Goal: Information Seeking & Learning: Learn about a topic

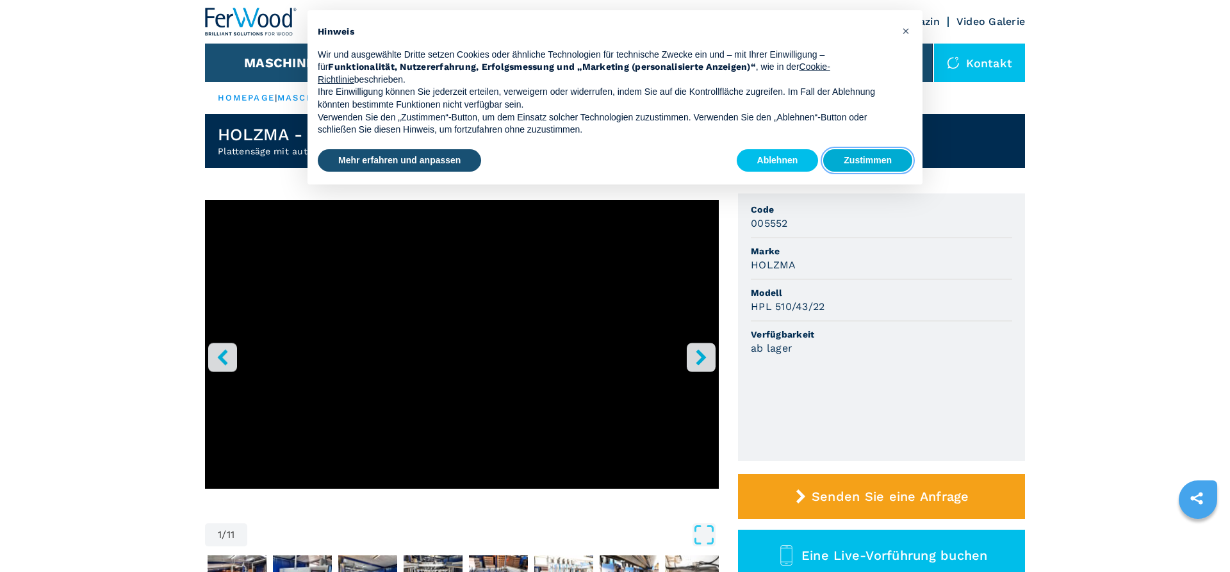
click at [869, 165] on button "Zustimmen" at bounding box center [867, 160] width 89 height 23
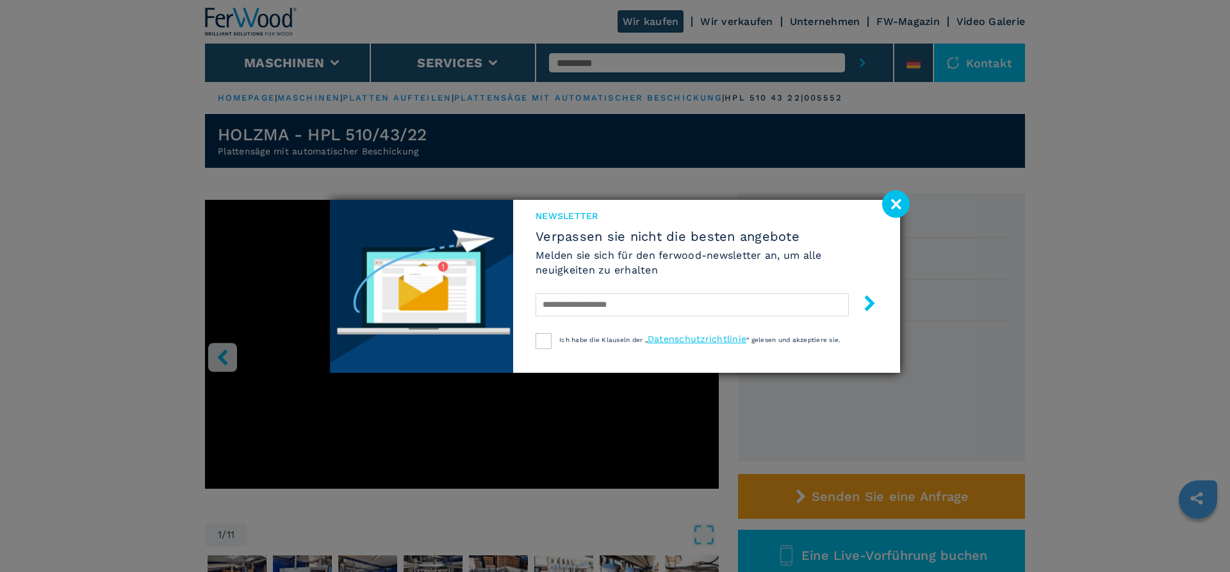
click at [894, 209] on image at bounding box center [896, 204] width 28 height 28
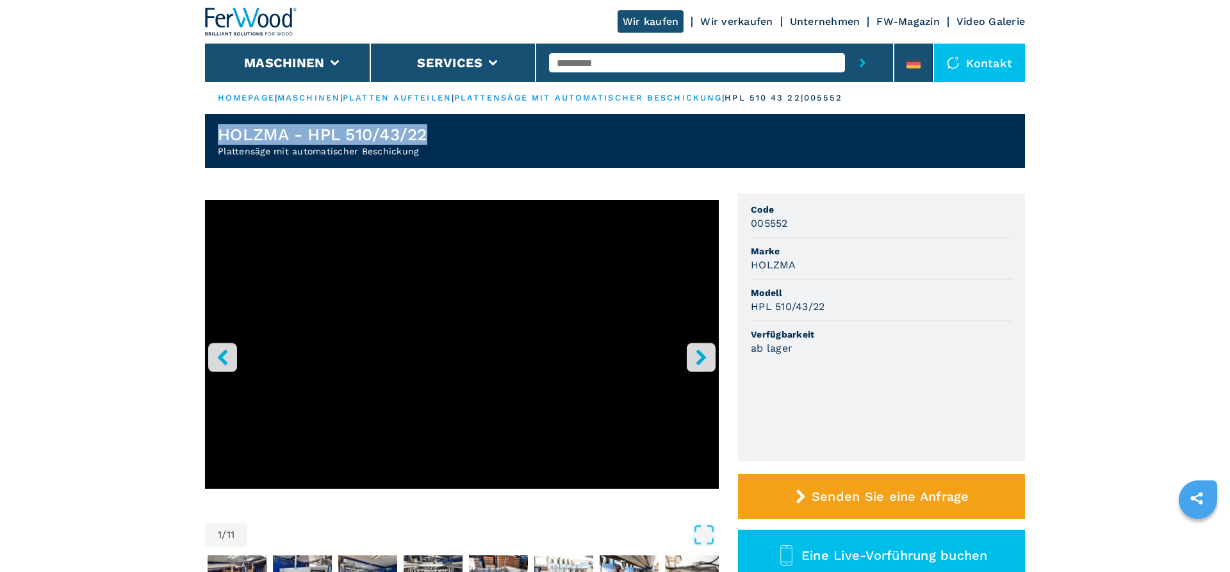
drag, startPoint x: 431, startPoint y: 134, endPoint x: 189, endPoint y: 132, distance: 242.2
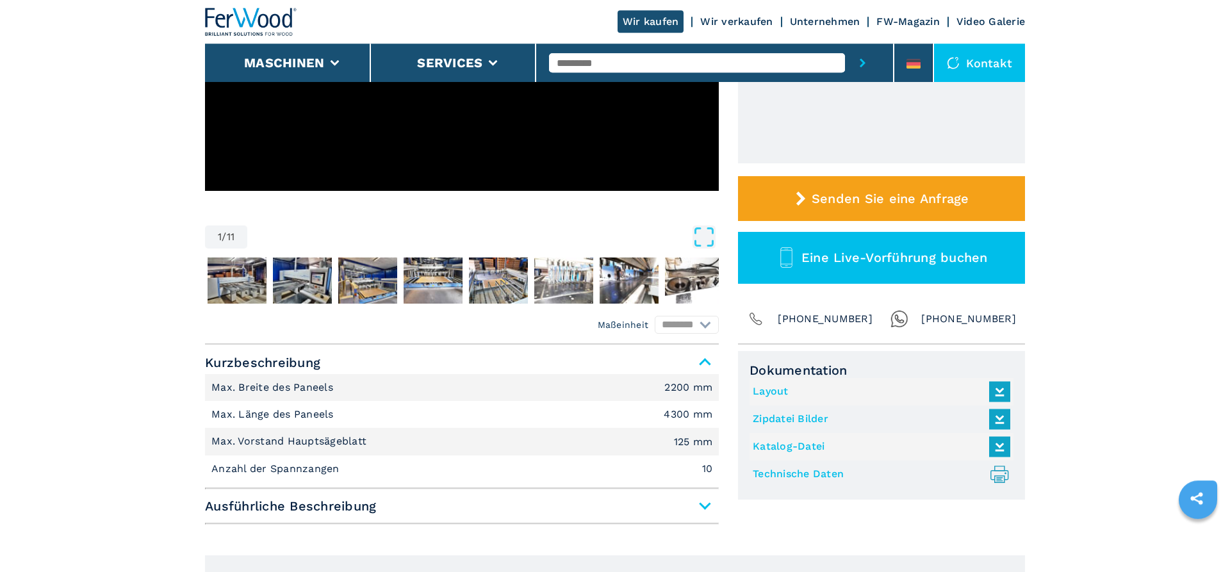
scroll to position [327, 0]
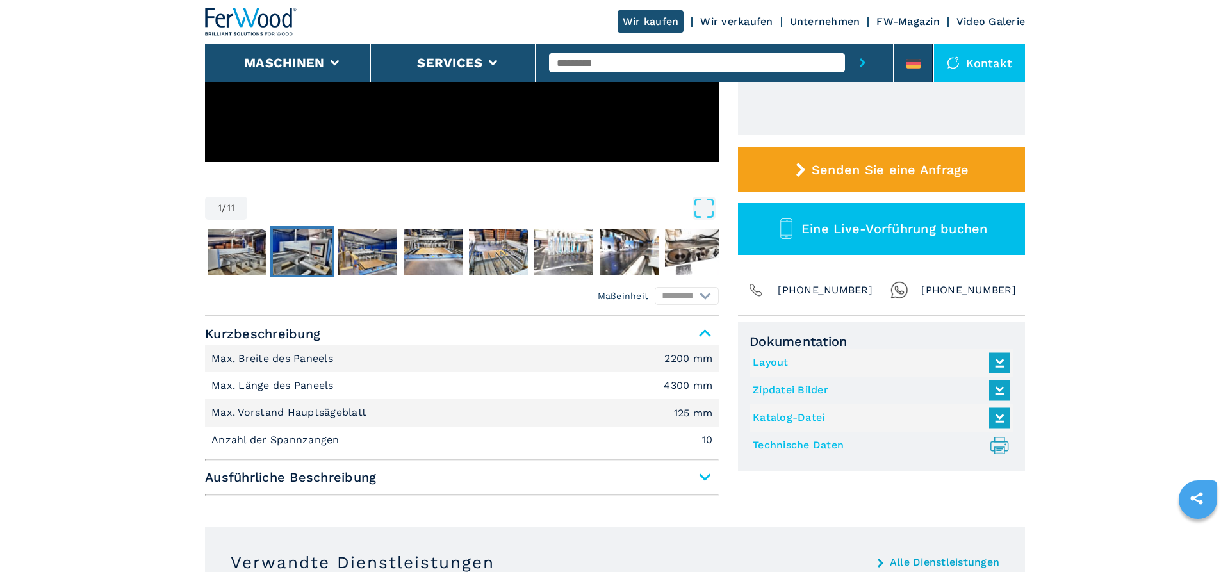
click at [287, 244] on img "Go to Slide 3" at bounding box center [302, 252] width 59 height 46
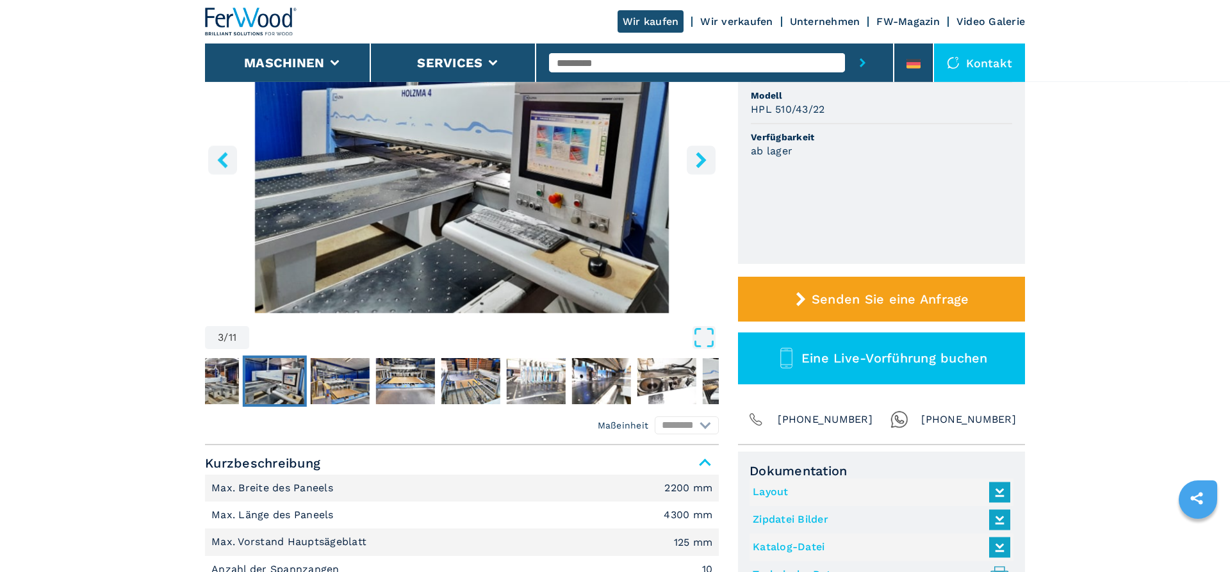
scroll to position [196, 0]
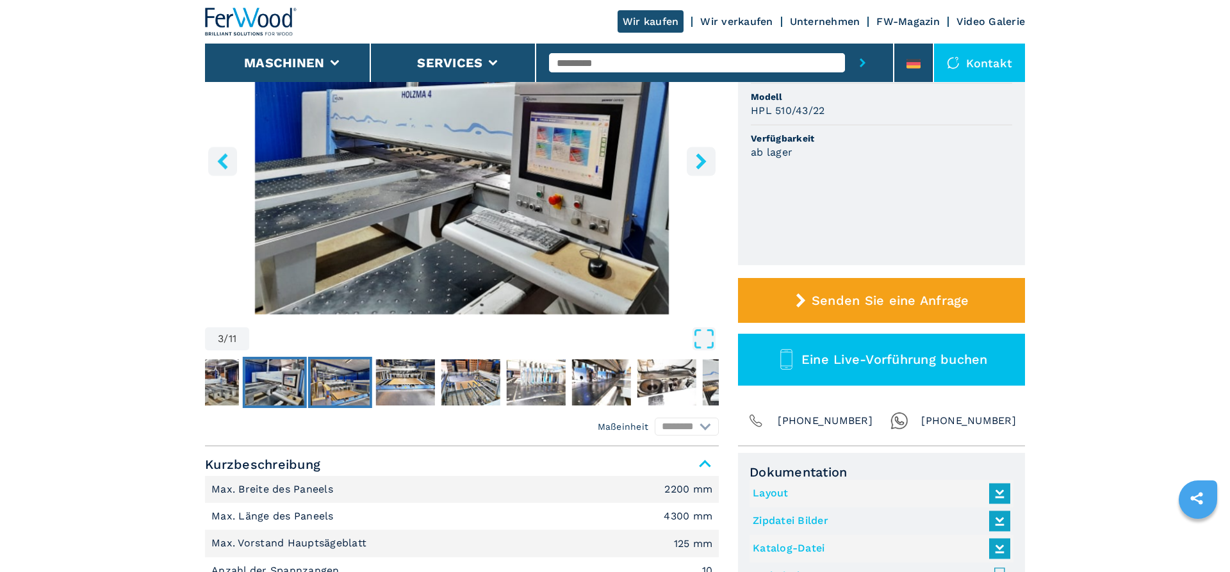
click at [320, 384] on img "Go to Slide 4" at bounding box center [340, 382] width 59 height 46
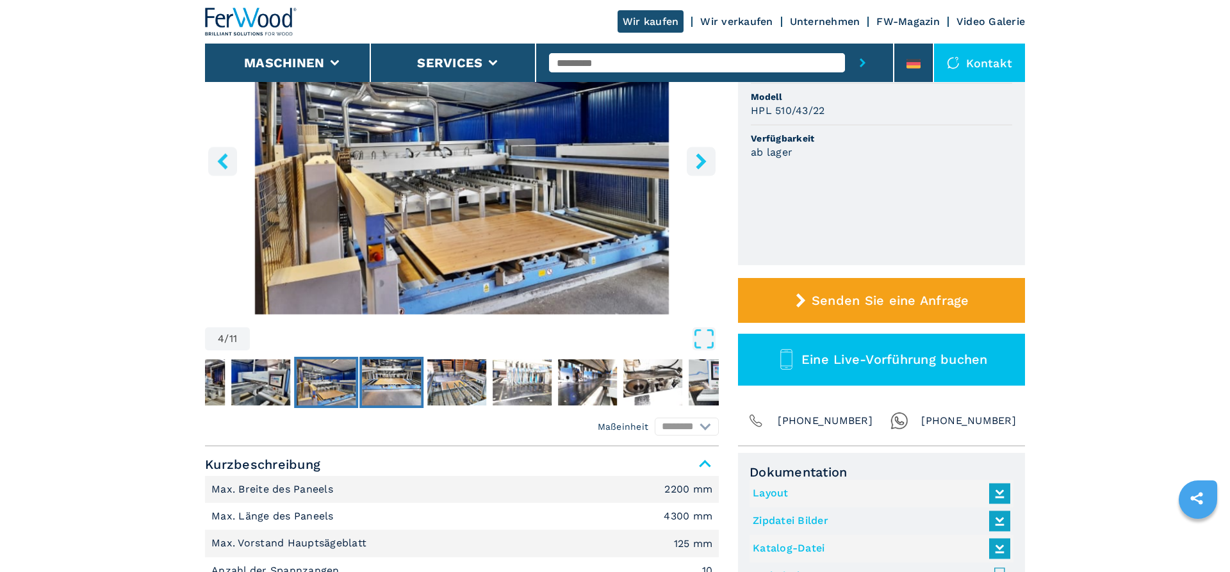
click at [373, 389] on img "Go to Slide 5" at bounding box center [391, 382] width 59 height 46
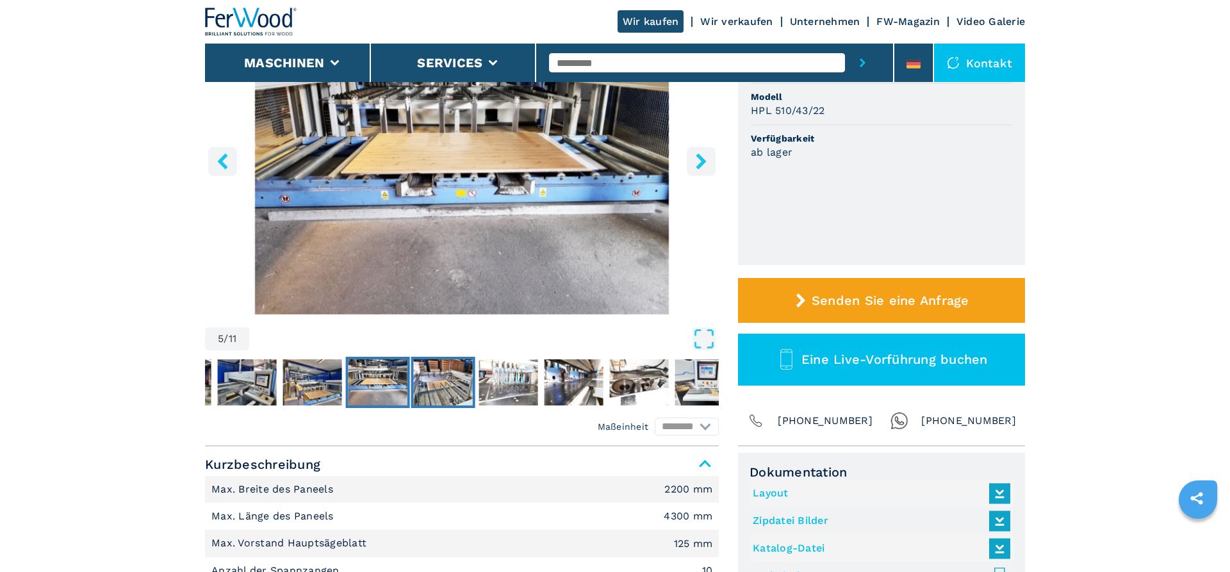
click at [427, 392] on img "Go to Slide 6" at bounding box center [443, 382] width 59 height 46
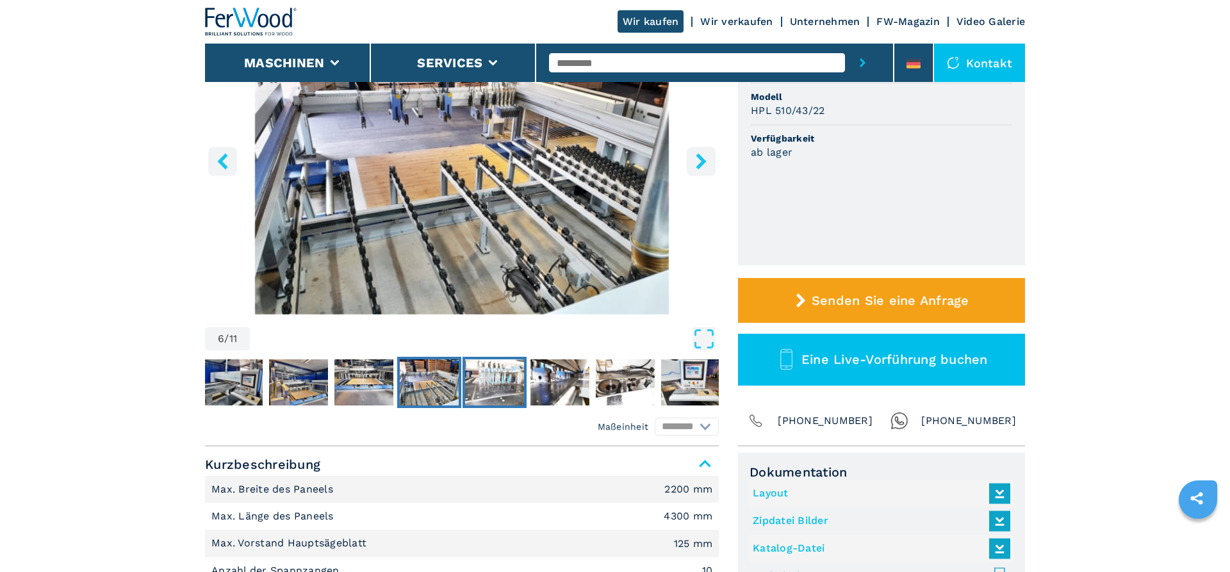
click at [487, 382] on img "Go to Slide 7" at bounding box center [494, 382] width 59 height 46
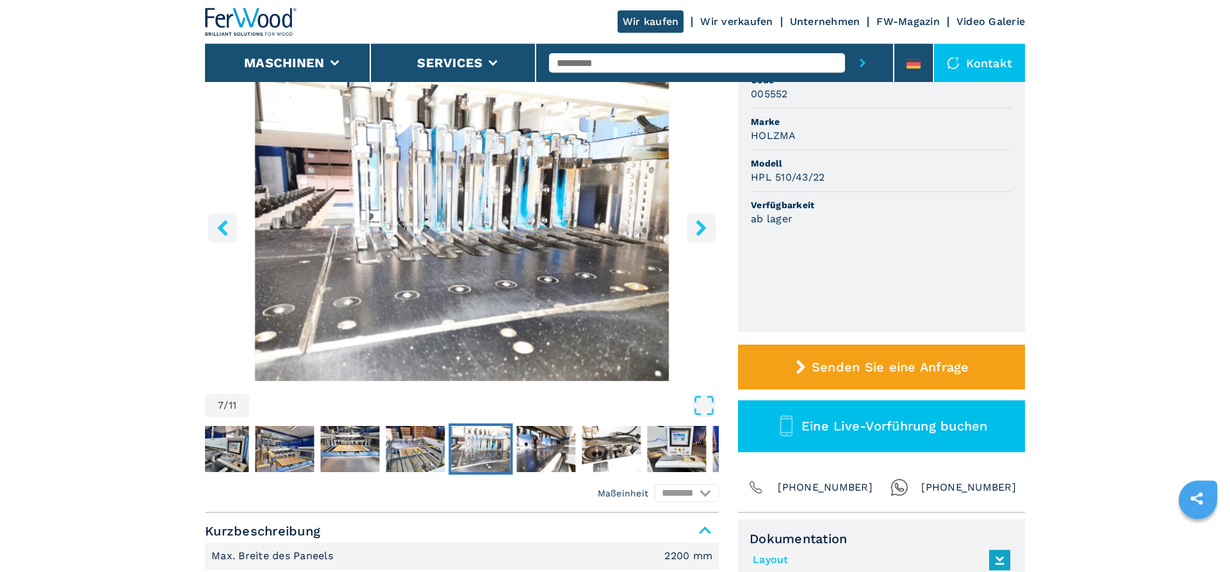
scroll to position [65, 0]
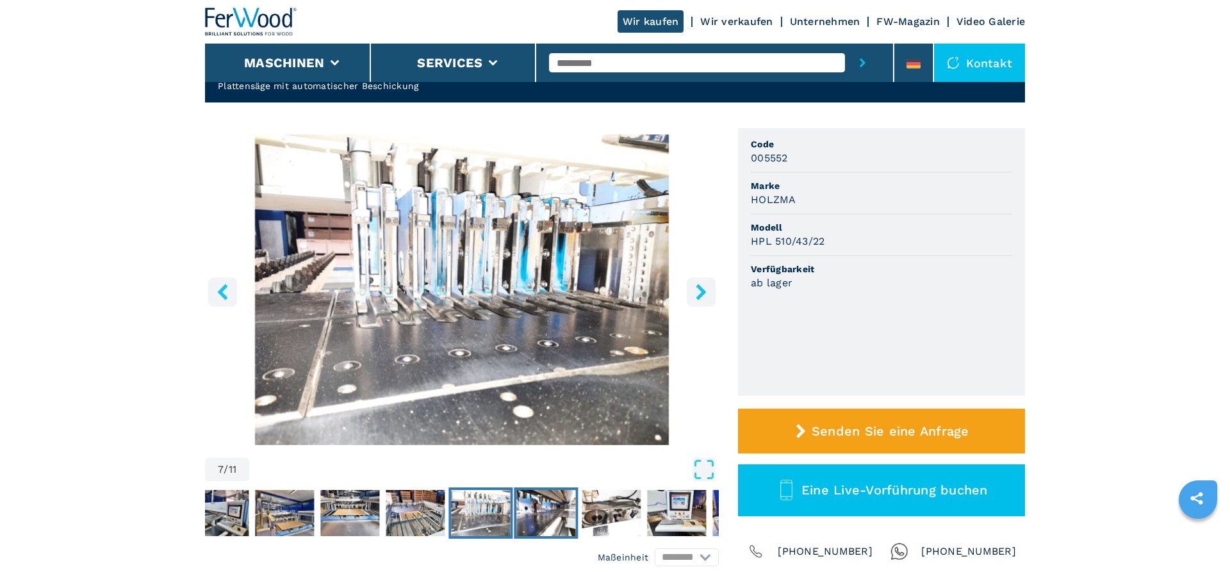
click at [543, 506] on img "Go to Slide 8" at bounding box center [545, 513] width 59 height 46
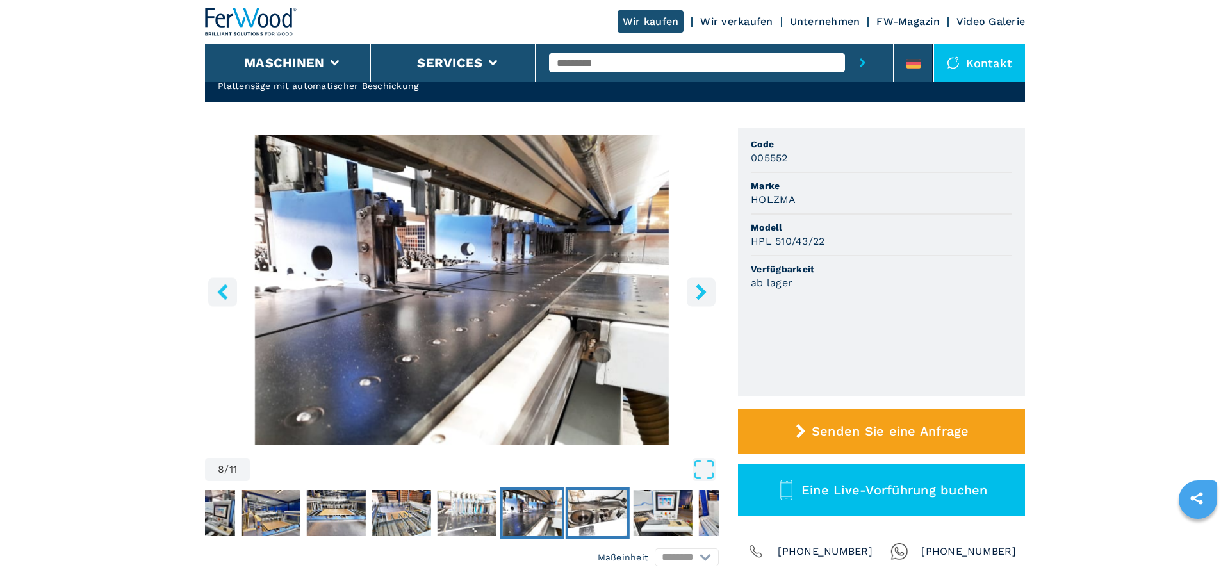
click at [582, 509] on img "Go to Slide 9" at bounding box center [597, 513] width 59 height 46
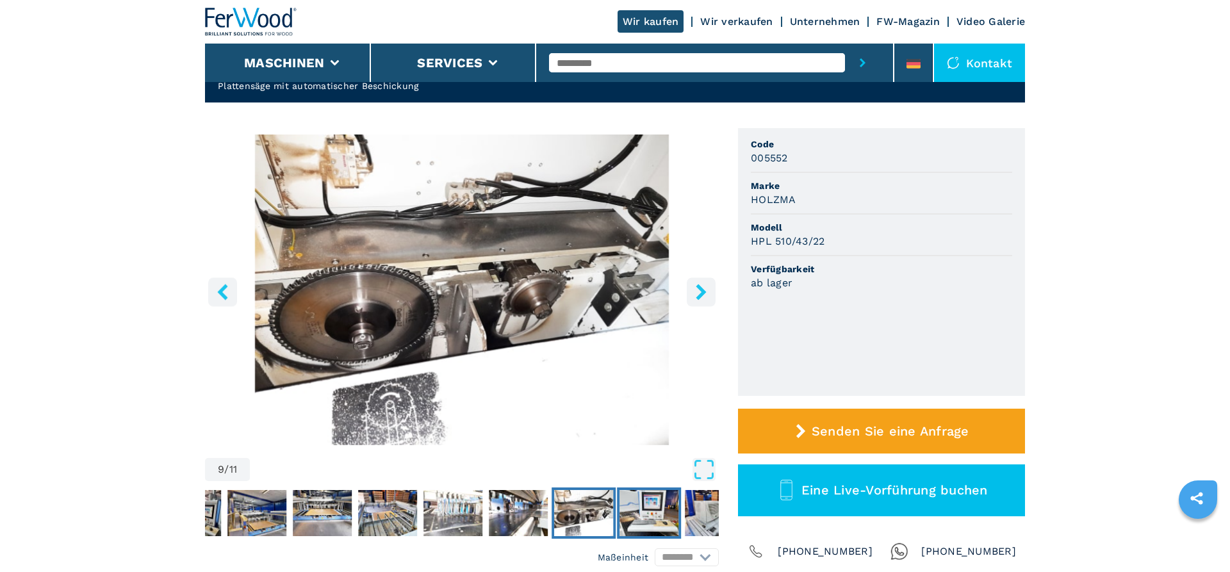
click at [630, 516] on img "Go to Slide 10" at bounding box center [648, 513] width 59 height 46
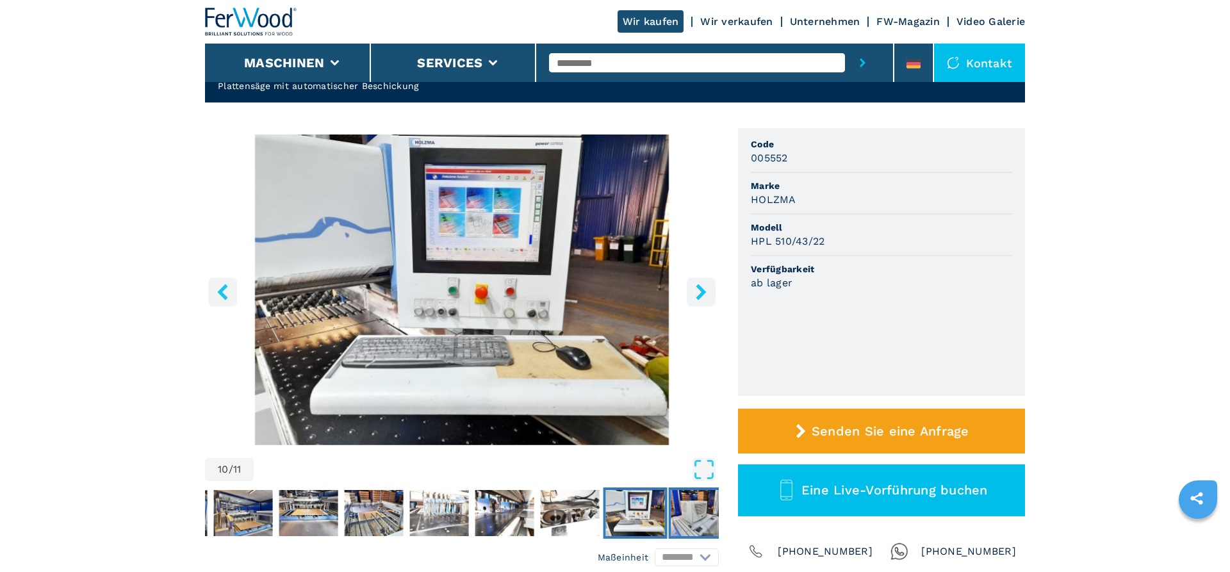
click at [671, 523] on button "Go to Slide 11" at bounding box center [701, 513] width 64 height 51
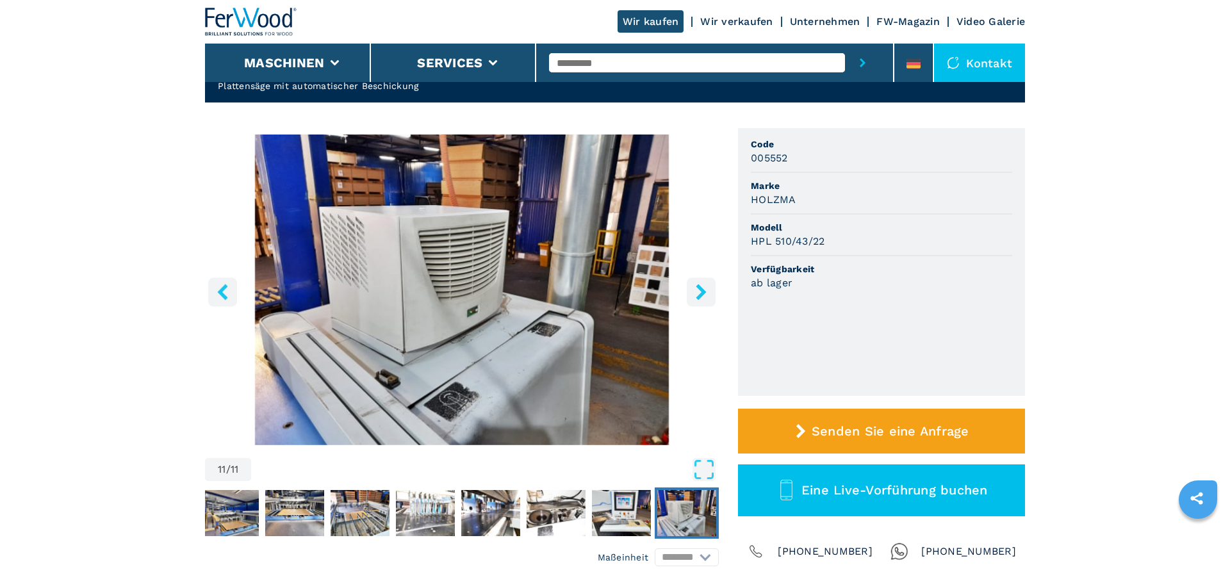
click at [691, 522] on img "Go to Slide 11" at bounding box center [686, 513] width 59 height 46
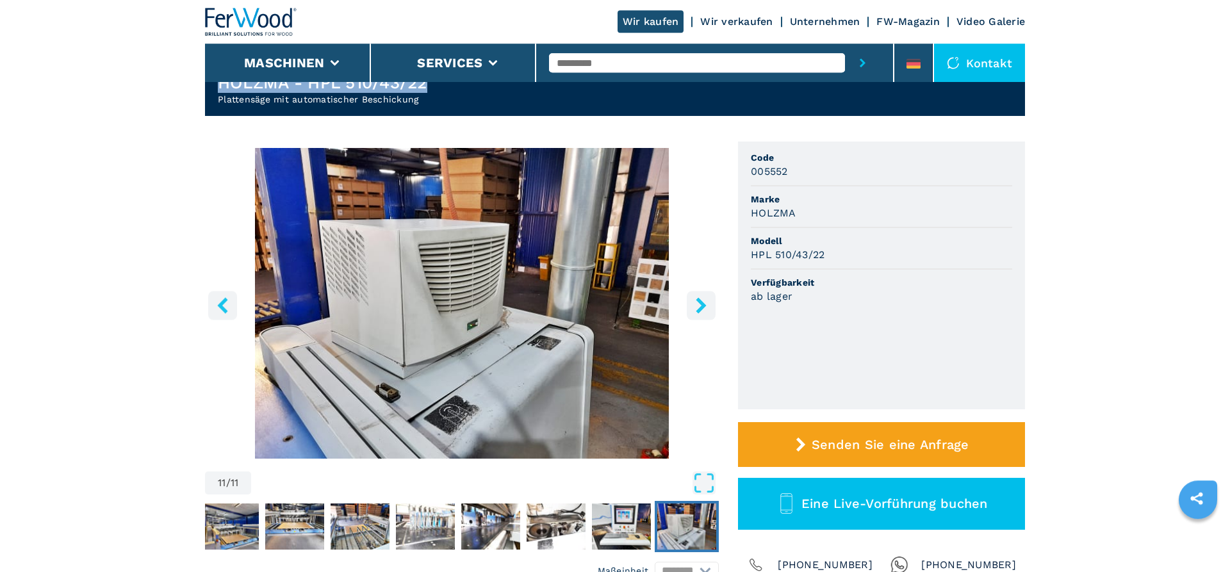
scroll to position [0, 0]
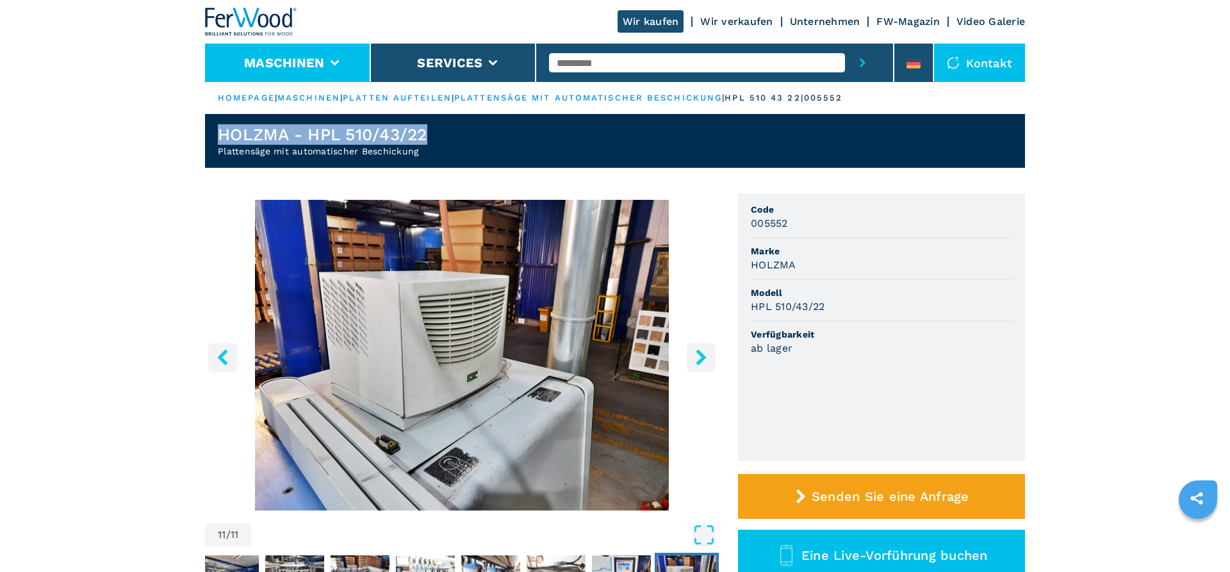
click at [286, 61] on button "Maschinen" at bounding box center [284, 62] width 80 height 15
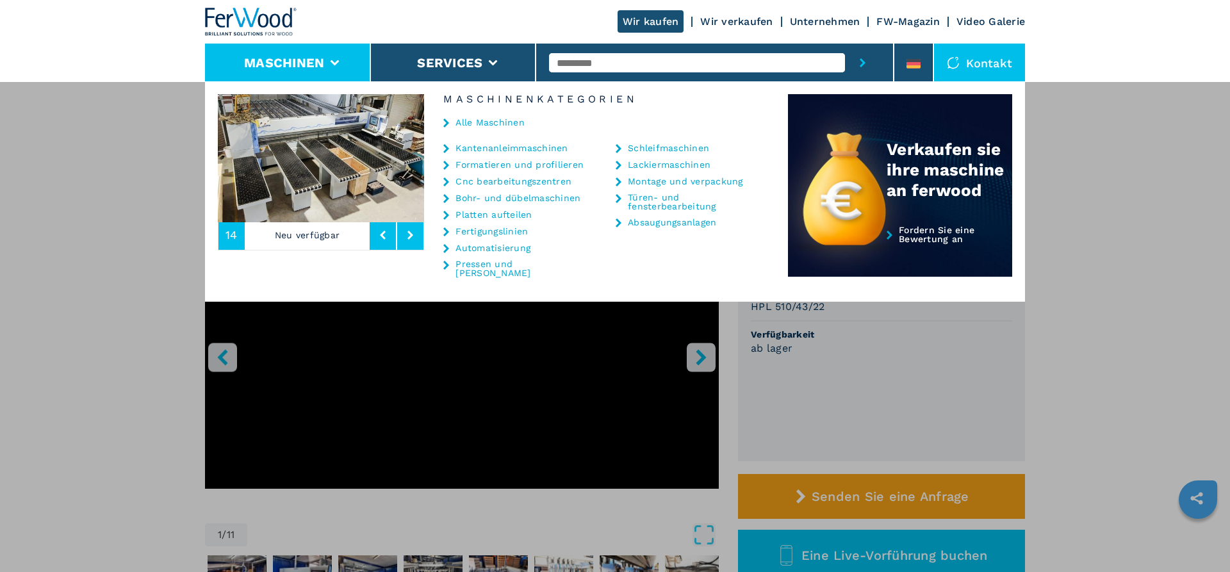
click at [473, 231] on link "Fertigungslinien" at bounding box center [491, 231] width 72 height 9
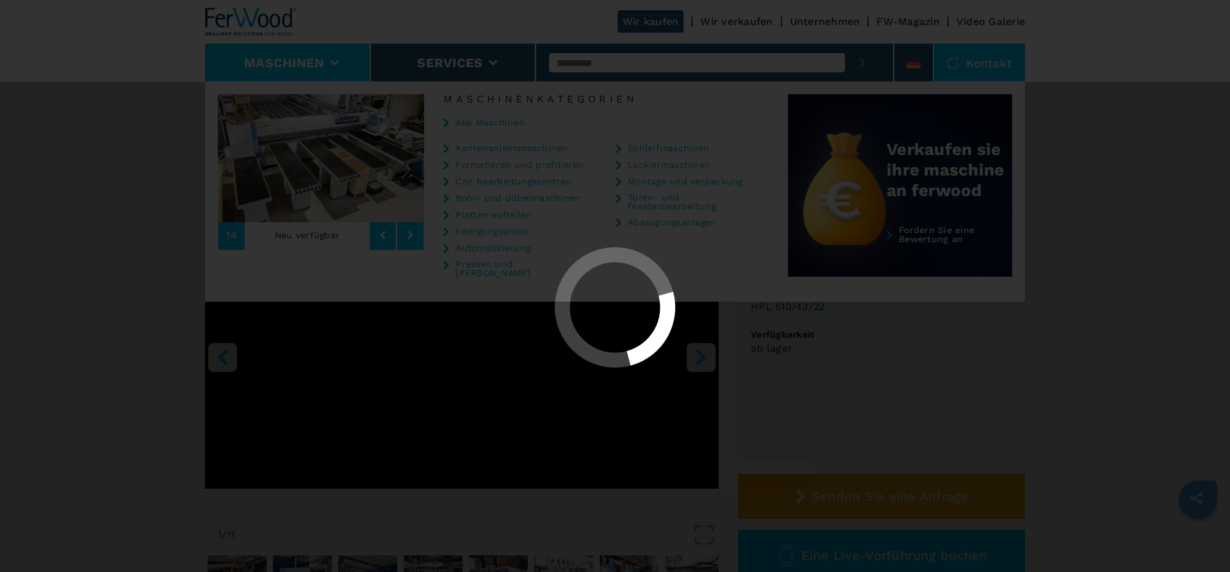
select select "**********"
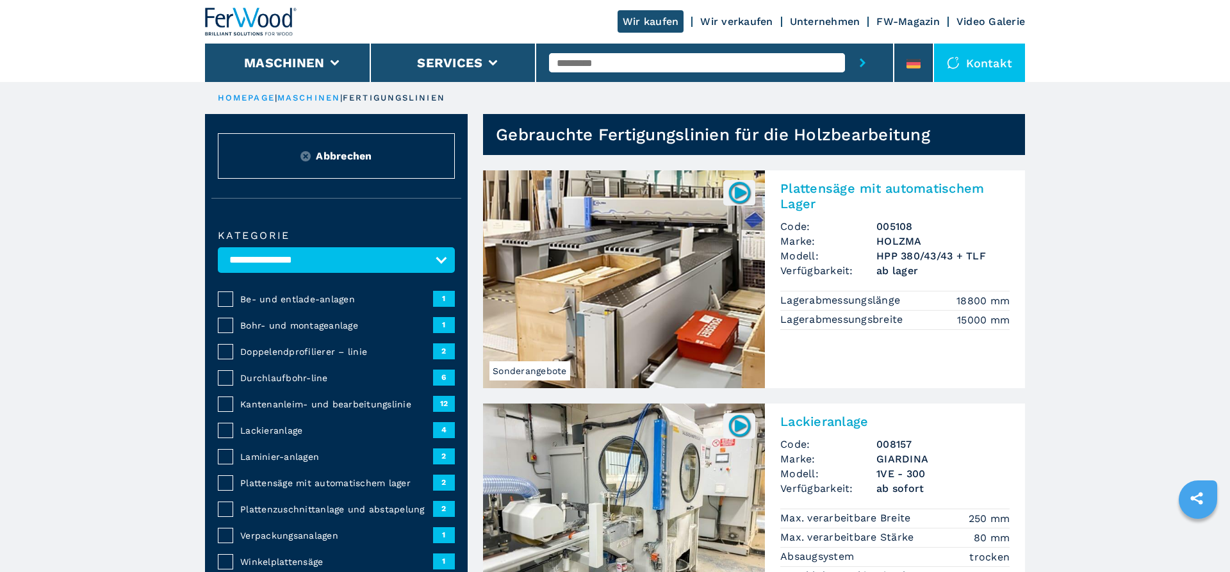
click at [635, 255] on img at bounding box center [624, 279] width 282 height 218
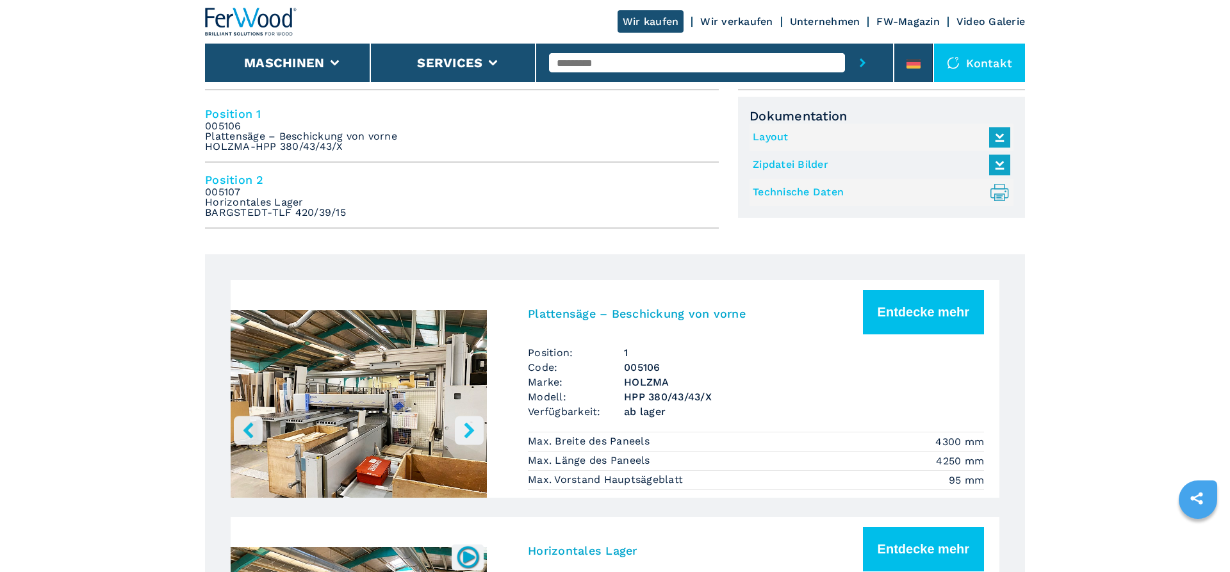
scroll to position [588, 0]
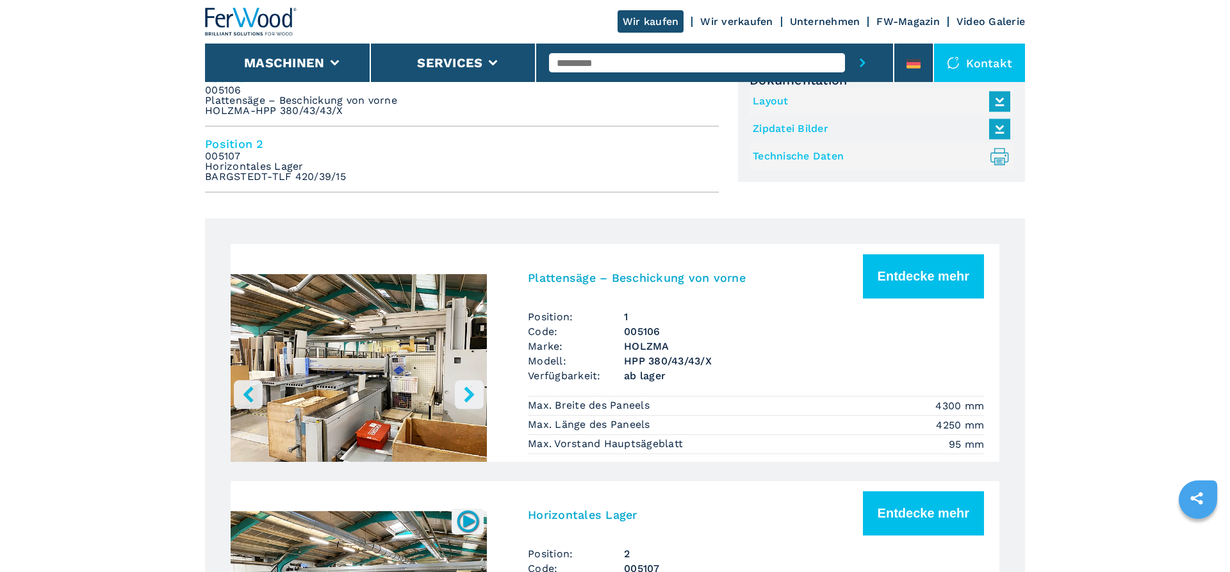
click at [469, 391] on icon "right-button" at bounding box center [469, 394] width 10 height 16
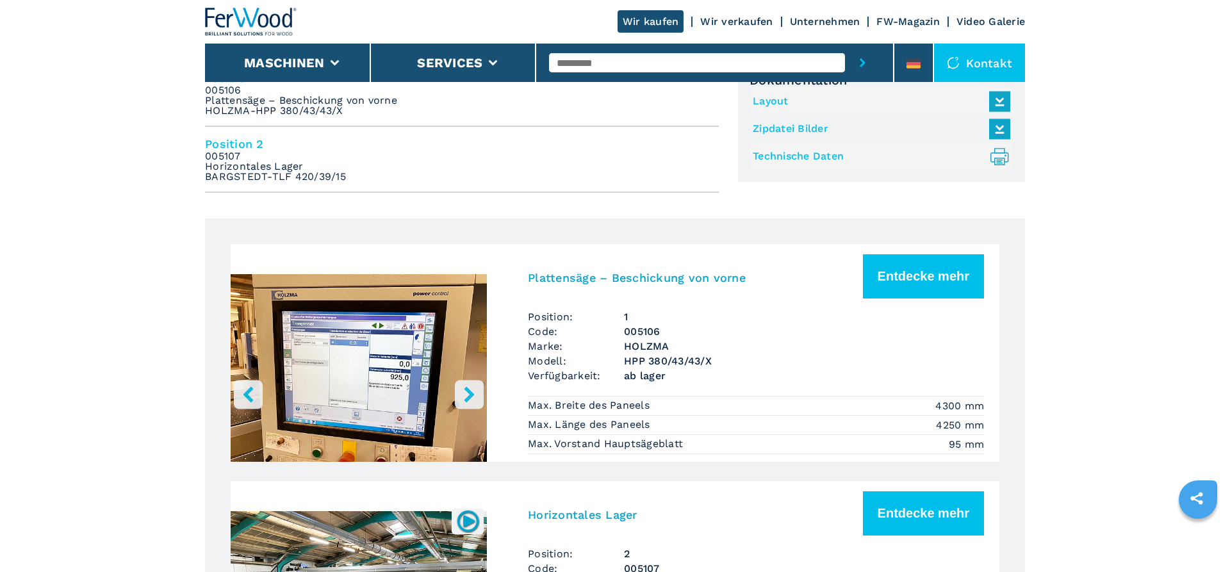
click at [469, 391] on icon "right-button" at bounding box center [469, 394] width 10 height 16
click at [476, 402] on icon "right-button" at bounding box center [469, 394] width 16 height 16
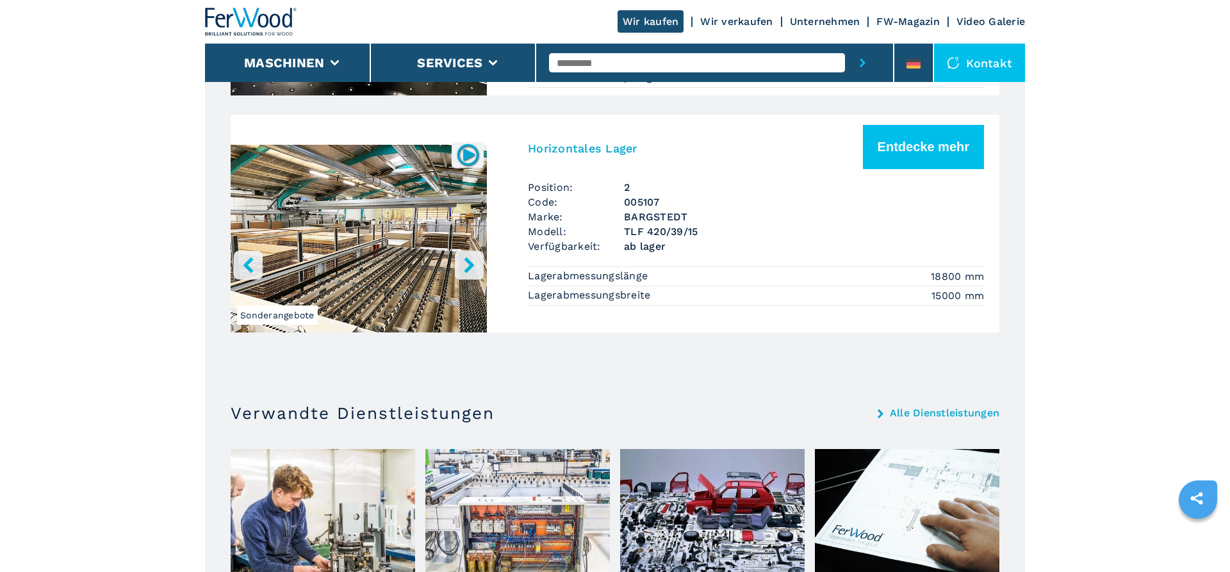
scroll to position [980, 0]
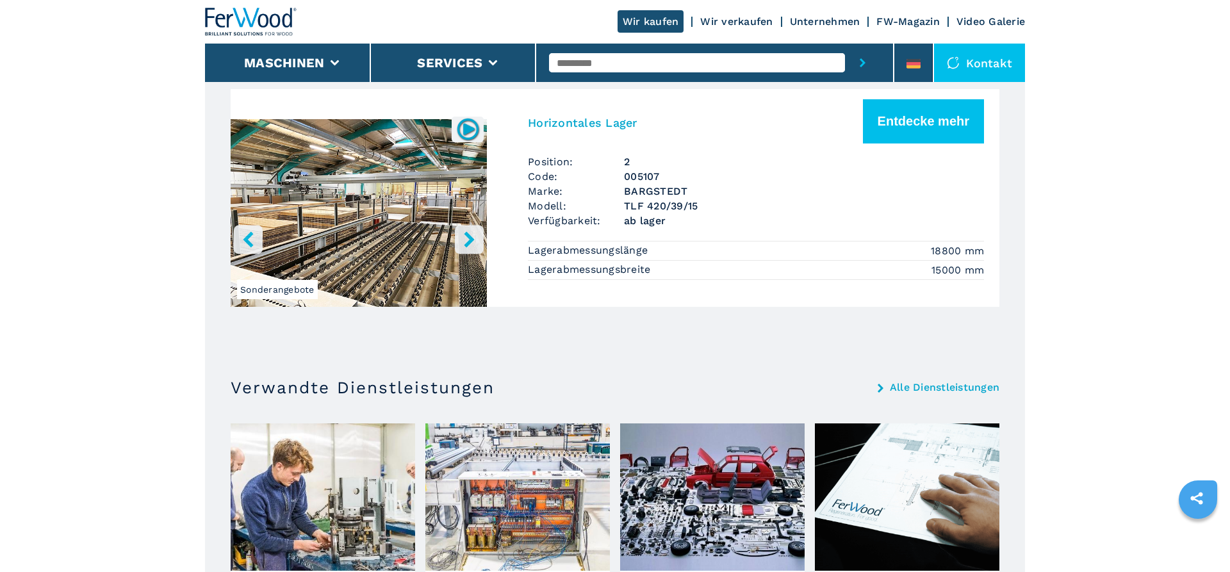
click at [470, 244] on icon "right-button" at bounding box center [469, 239] width 10 height 16
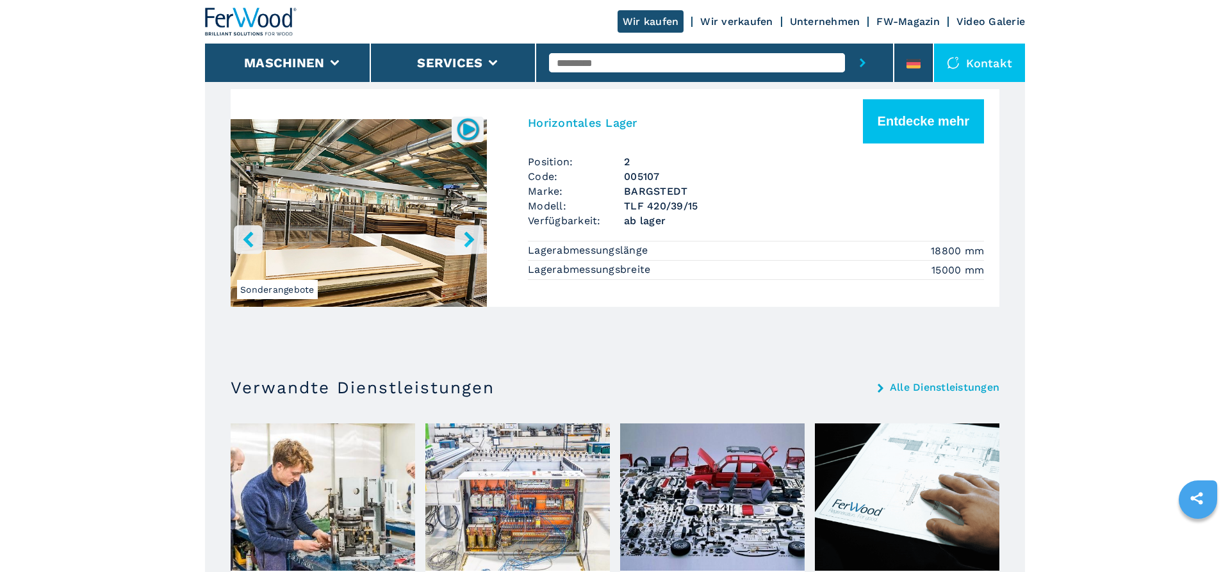
click at [470, 244] on icon "right-button" at bounding box center [469, 239] width 10 height 16
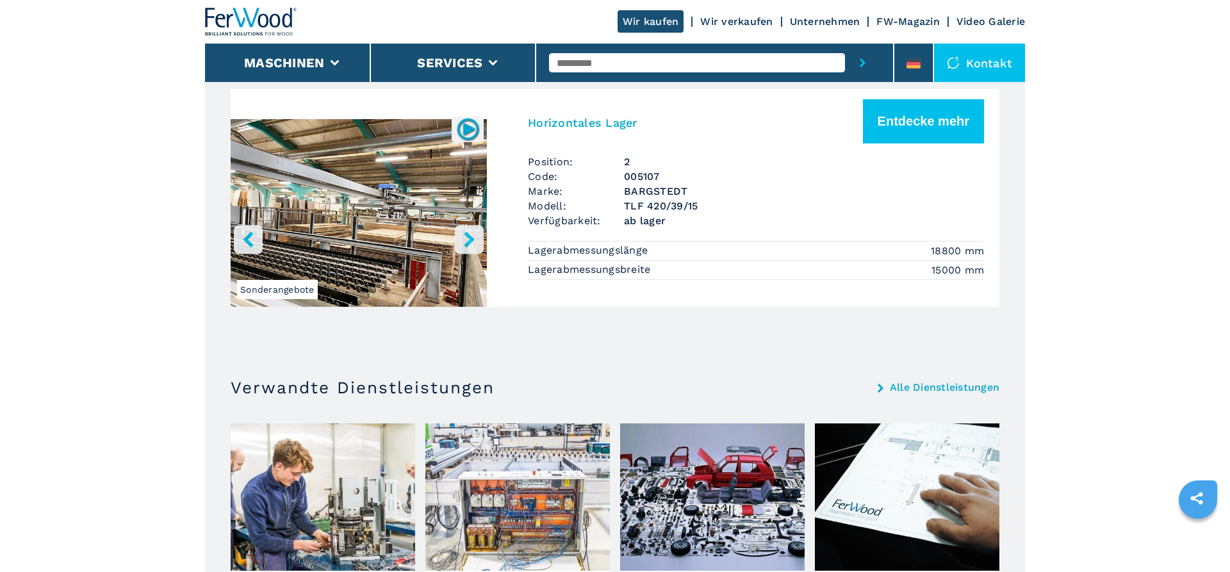
click at [468, 244] on icon "right-button" at bounding box center [469, 239] width 10 height 16
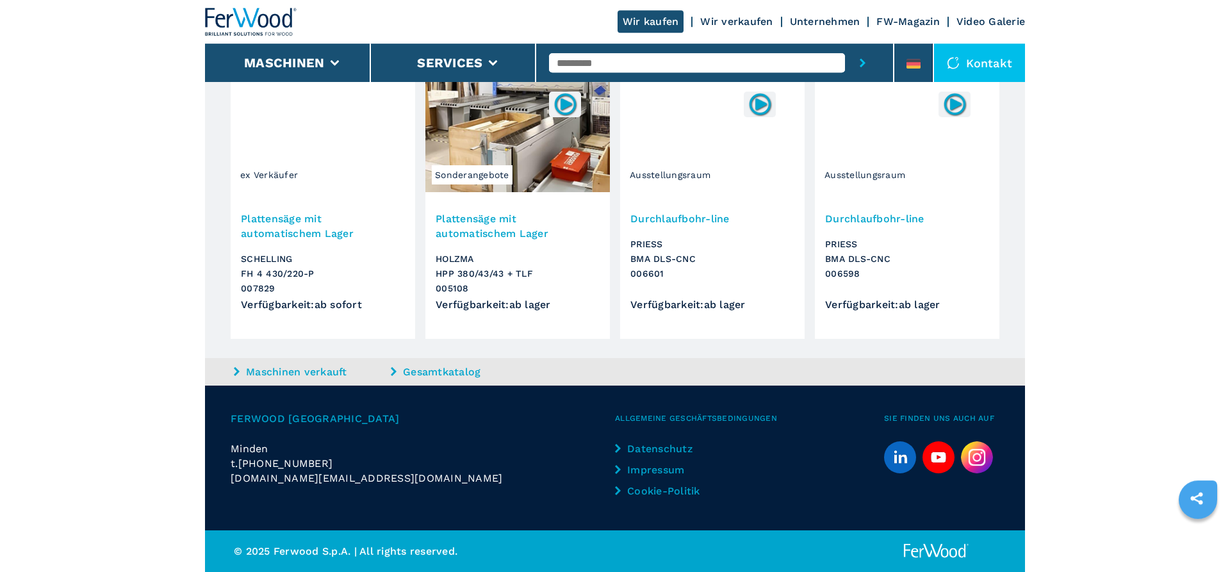
scroll to position [1847, 0]
